Goal: Task Accomplishment & Management: Complete application form

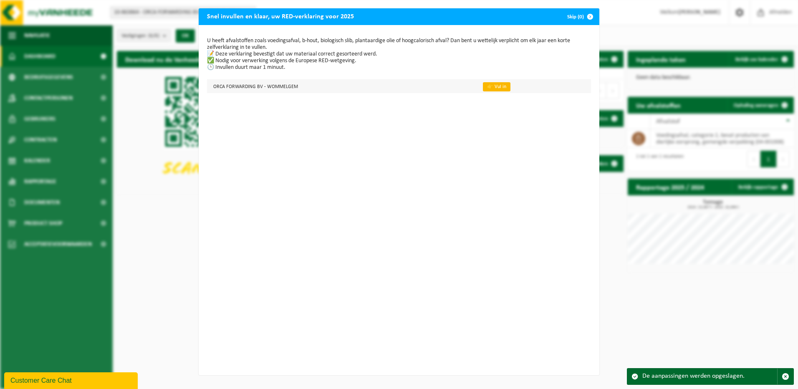
click at [491, 85] on link "👉 Vul in" at bounding box center [497, 86] width 28 height 9
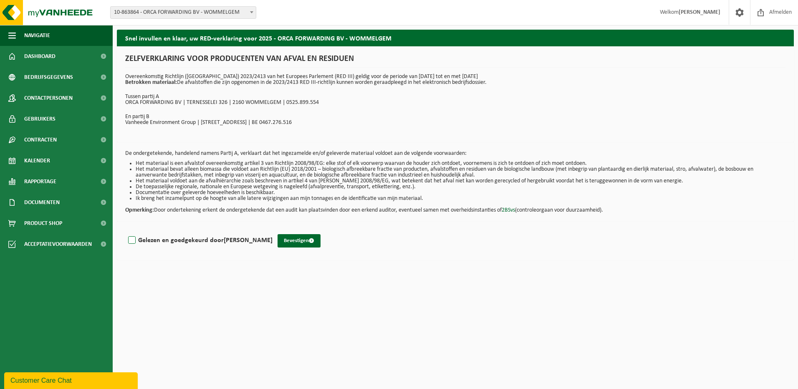
click at [130, 240] on label "Gelezen en goedgekeurd door BEATRIX VERREYDT" at bounding box center [200, 240] width 146 height 13
click at [273, 230] on input "Gelezen en goedgekeurd door BEATRIX VERREYDT" at bounding box center [273, 230] width 0 height 0
checkbox input "true"
click at [295, 242] on button "Bevestigen" at bounding box center [299, 240] width 43 height 13
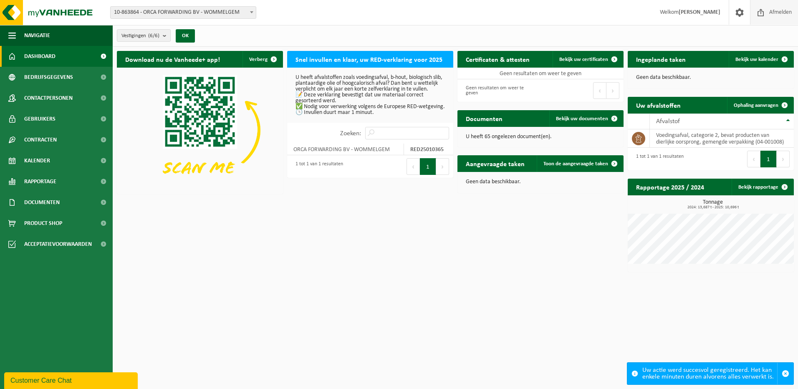
click at [784, 10] on span "Afmelden" at bounding box center [781, 12] width 27 height 25
